Goal: Find specific page/section: Find specific page/section

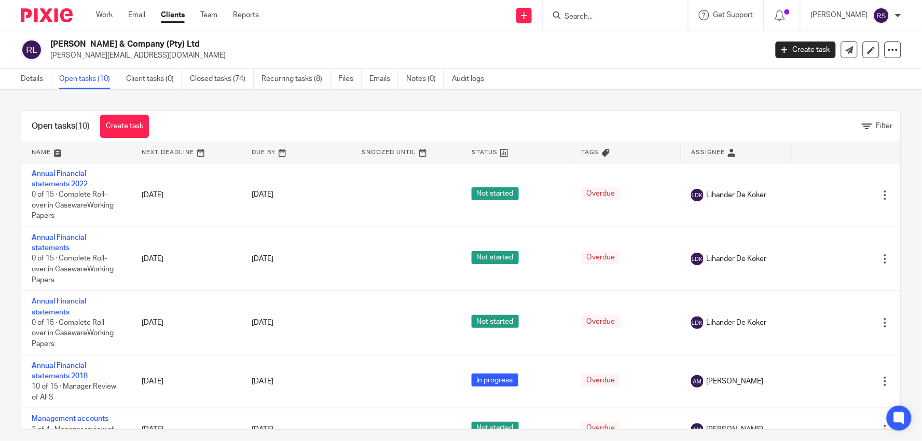
scroll to position [9, 0]
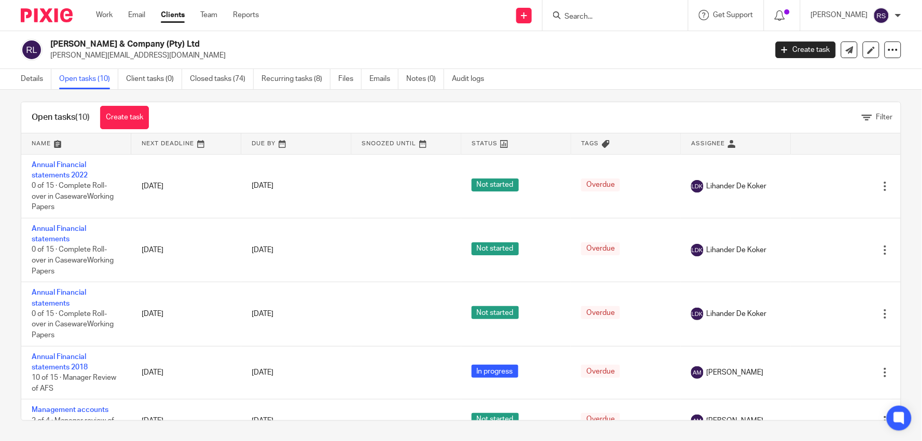
click at [623, 18] on input "Search" at bounding box center [610, 16] width 93 height 9
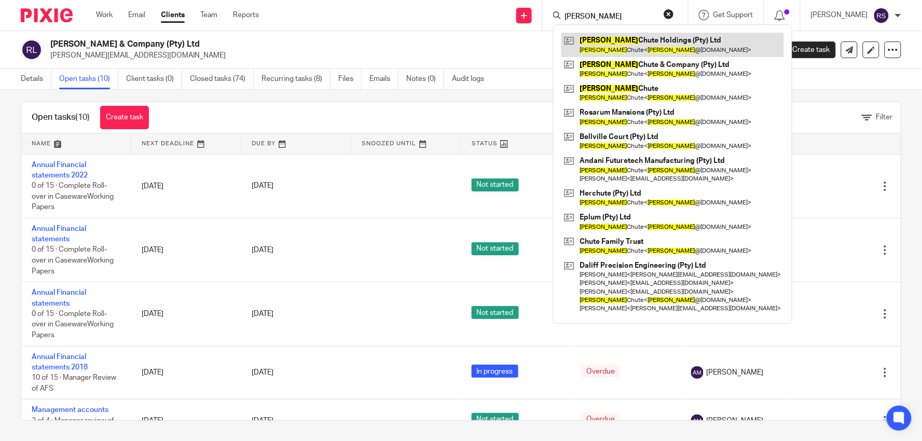
type input "ROWLAND"
click at [649, 42] on link at bounding box center [673, 45] width 223 height 24
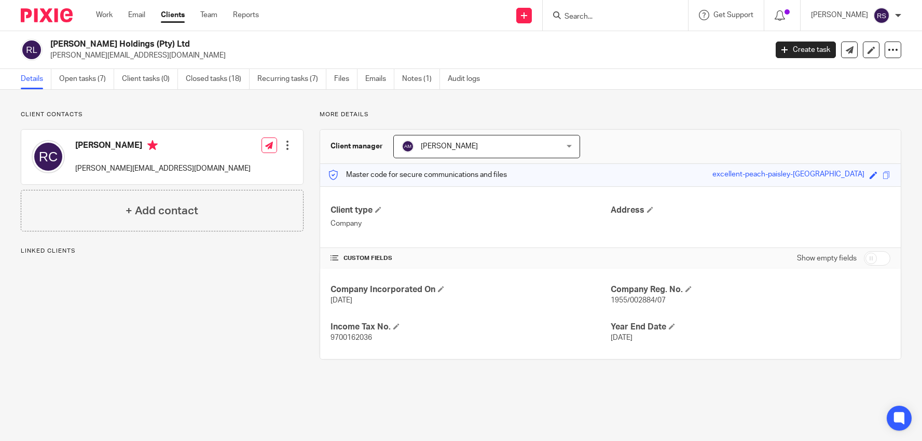
click at [632, 19] on input "Search" at bounding box center [610, 16] width 93 height 9
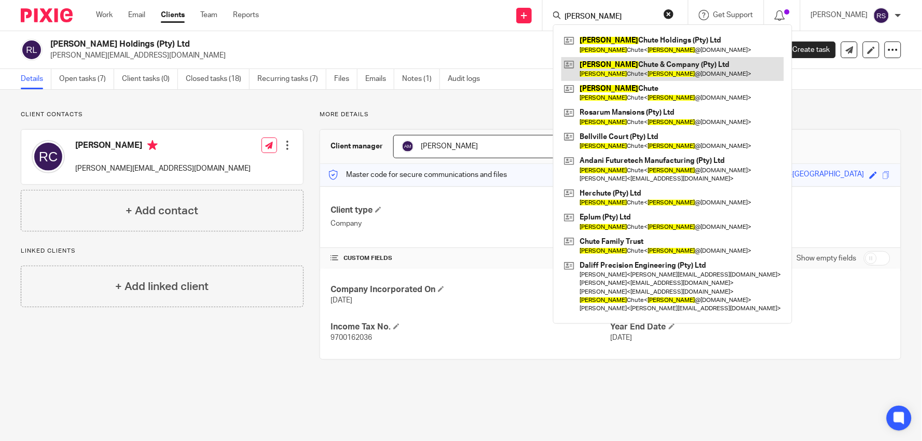
type input "ROWLAND"
click at [645, 69] on link at bounding box center [673, 69] width 223 height 24
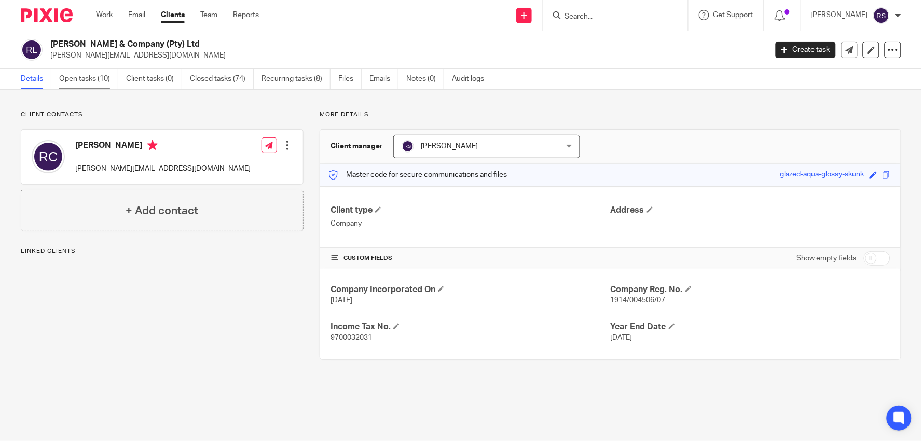
click at [86, 75] on link "Open tasks (10)" at bounding box center [88, 79] width 59 height 20
